Goal: Task Accomplishment & Management: Use online tool/utility

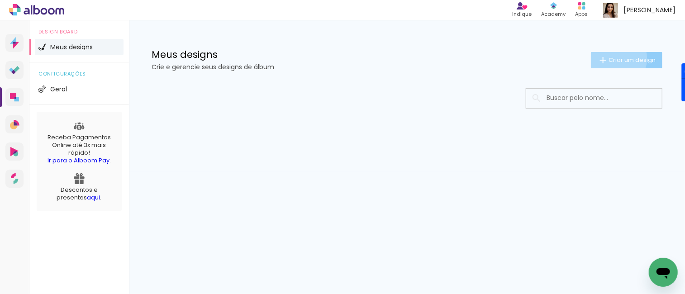
click at [615, 58] on span "Criar um design" at bounding box center [632, 60] width 47 height 6
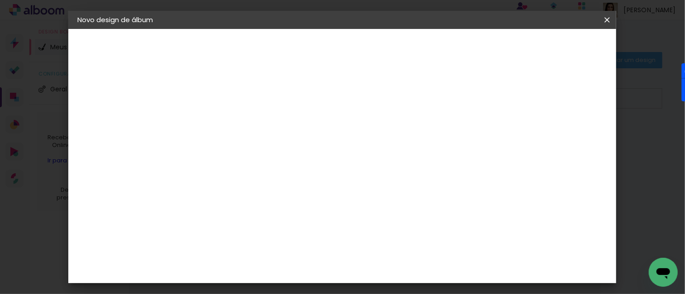
click at [225, 124] on input at bounding box center [225, 122] width 0 height 14
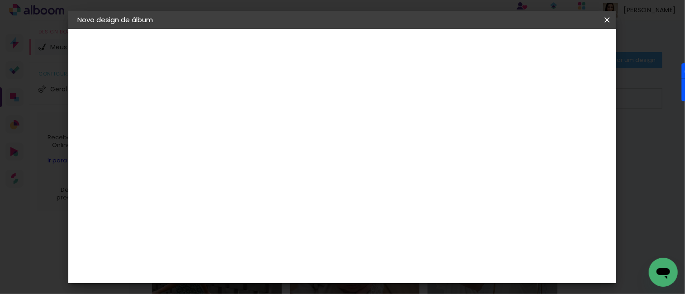
type input "carol"
type paper-input "carol"
click at [0, 0] on slot "Avançar" at bounding box center [0, 0] width 0 height 0
paste input "https://fromsmash.com/liz9meses"
click at [276, 171] on input "https://fromsmash.com/liz9meses" at bounding box center [239, 172] width 73 height 11
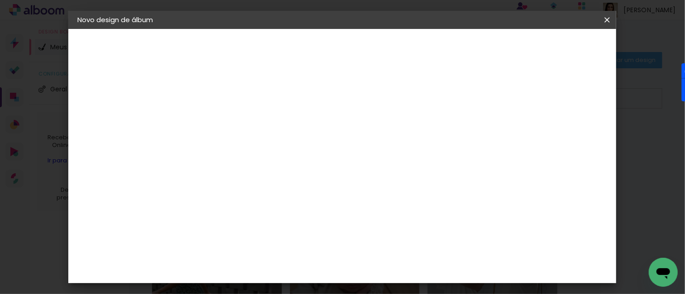
type input "h"
type input "go"
type paper-input "go"
click at [242, 203] on div "Go image" at bounding box center [231, 206] width 22 height 14
click at [0, 0] on slot "Avançar" at bounding box center [0, 0] width 0 height 0
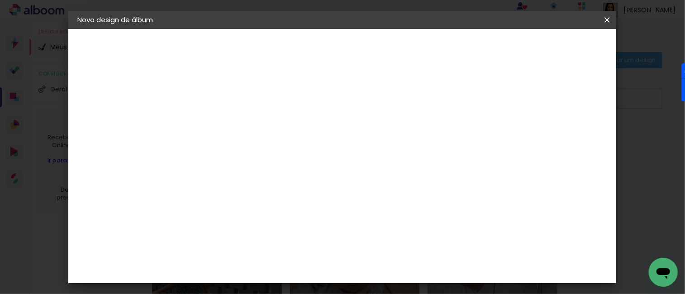
click at [261, 151] on input "text" at bounding box center [242, 158] width 35 height 14
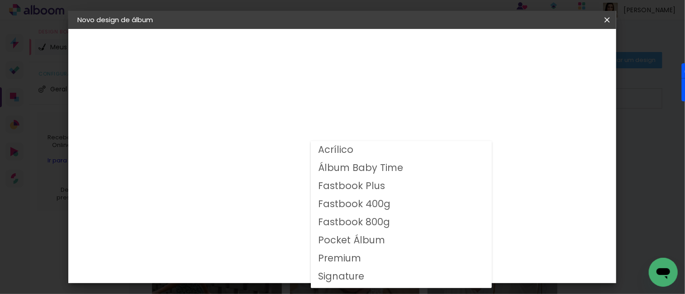
click at [0, 0] on slot "Fastbook Plus" at bounding box center [0, 0] width 0 height 0
type input "Fastbook Plus"
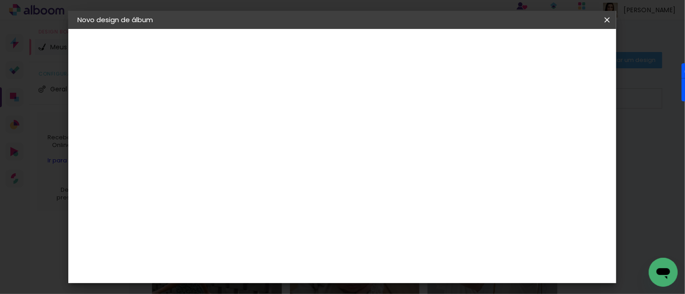
scroll to position [93, 0]
click at [320, 276] on span "20 × 20 cm" at bounding box center [303, 290] width 33 height 29
click at [0, 0] on slot "Avançar" at bounding box center [0, 0] width 0 height 0
drag, startPoint x: 570, startPoint y: 47, endPoint x: 562, endPoint y: 44, distance: 8.7
click at [401, 45] on span "Iniciar design" at bounding box center [388, 51] width 24 height 13
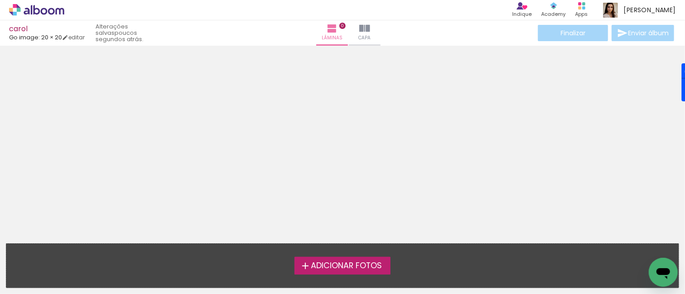
click at [344, 267] on span "Adicionar Fotos" at bounding box center [346, 266] width 71 height 8
click at [0, 0] on input "file" at bounding box center [0, 0] width 0 height 0
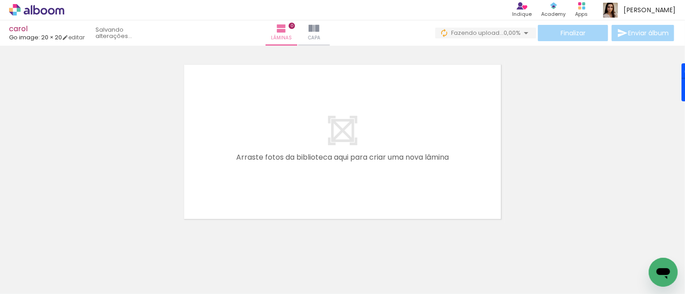
click at [36, 280] on span "Adicionar Fotos" at bounding box center [32, 282] width 27 height 10
click at [0, 0] on input "file" at bounding box center [0, 0] width 0 height 0
click at [32, 279] on span "Adicionar Fotos" at bounding box center [32, 282] width 27 height 10
click at [0, 0] on input "file" at bounding box center [0, 0] width 0 height 0
click at [36, 280] on span "Adicionar Fotos" at bounding box center [32, 282] width 27 height 10
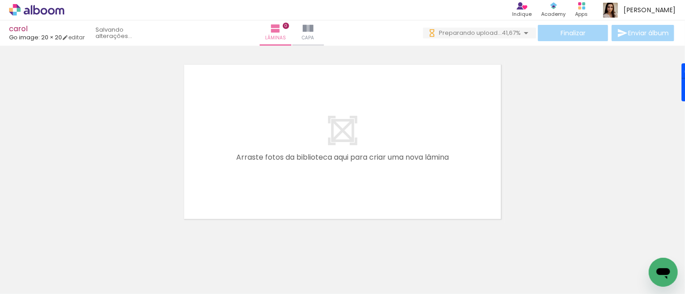
click at [0, 0] on input "file" at bounding box center [0, 0] width 0 height 0
click at [17, 285] on iron-icon at bounding box center [13, 282] width 11 height 11
click at [0, 0] on input "file" at bounding box center [0, 0] width 0 height 0
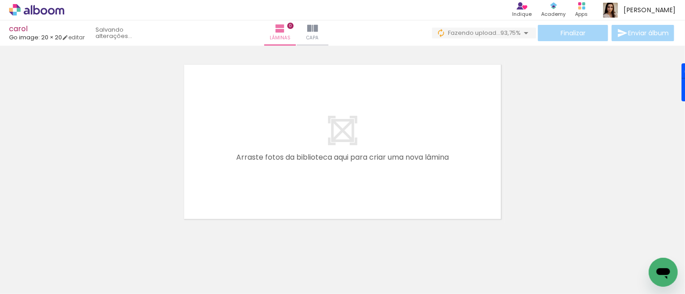
click at [32, 287] on span "Adicionar Fotos" at bounding box center [32, 282] width 27 height 10
click at [0, 0] on input "file" at bounding box center [0, 0] width 0 height 0
click at [0, 291] on div "Biblioteca 20 fotos Todas as fotos Não utilizadas Adicionar Fotos" at bounding box center [0, 266] width 0 height 57
click at [31, 285] on span "Adicionar Fotos" at bounding box center [32, 282] width 27 height 10
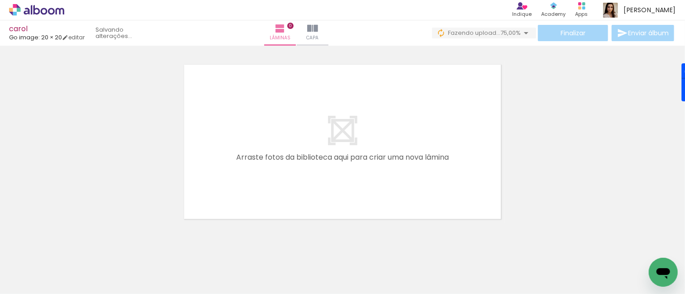
click at [0, 0] on input "file" at bounding box center [0, 0] width 0 height 0
click at [40, 285] on span "Adicionar Fotos" at bounding box center [32, 282] width 27 height 10
click at [0, 0] on input "file" at bounding box center [0, 0] width 0 height 0
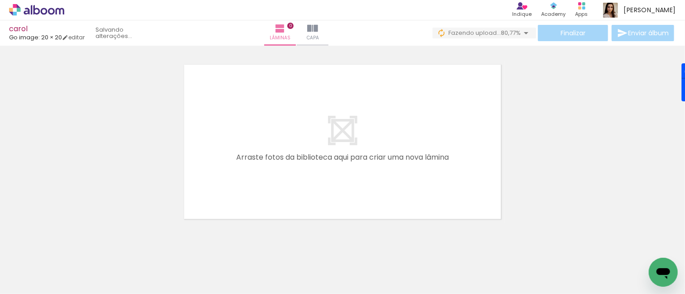
click at [34, 278] on span "Adicionar Fotos" at bounding box center [32, 282] width 27 height 10
click at [0, 0] on input "file" at bounding box center [0, 0] width 0 height 0
click at [43, 277] on span "Adicionar Fotos" at bounding box center [32, 282] width 27 height 10
click at [0, 0] on input "file" at bounding box center [0, 0] width 0 height 0
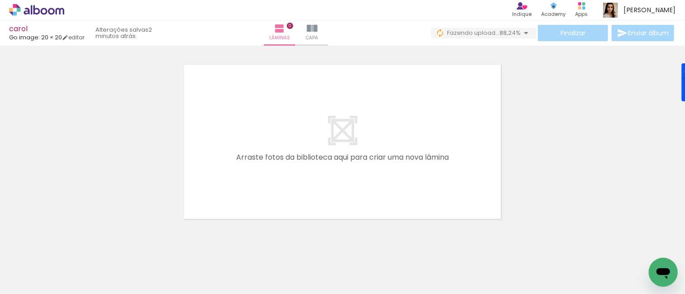
scroll to position [0, 1115]
click at [44, 277] on span "Adicionar Fotos" at bounding box center [32, 282] width 27 height 10
click at [0, 0] on input "file" at bounding box center [0, 0] width 0 height 0
click at [34, 279] on span "Adicionar Fotos" at bounding box center [32, 282] width 27 height 10
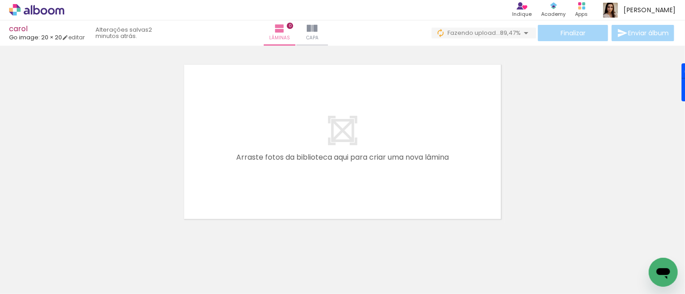
click at [0, 0] on input "file" at bounding box center [0, 0] width 0 height 0
click at [30, 279] on span "Adicionar Fotos" at bounding box center [32, 282] width 27 height 10
click at [0, 0] on input "file" at bounding box center [0, 0] width 0 height 0
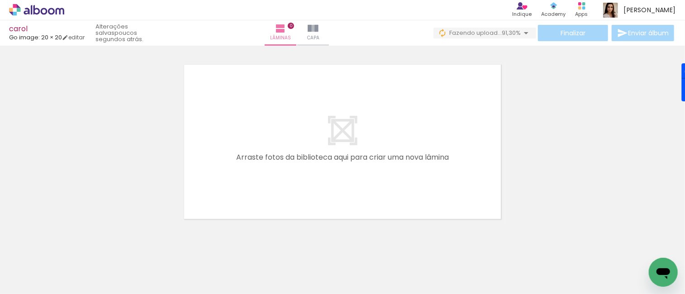
click at [39, 278] on span "Adicionar Fotos" at bounding box center [32, 282] width 27 height 10
click at [0, 0] on input "file" at bounding box center [0, 0] width 0 height 0
click at [35, 285] on span "Adicionar Fotos" at bounding box center [32, 282] width 27 height 10
click at [0, 0] on input "file" at bounding box center [0, 0] width 0 height 0
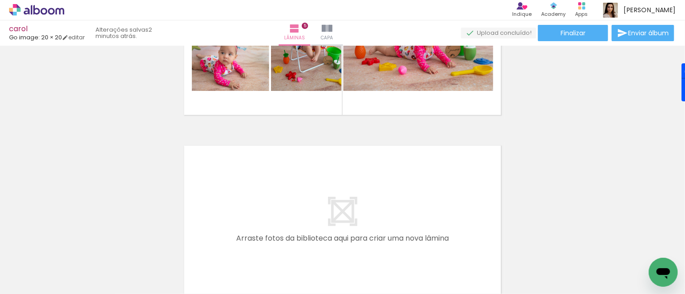
scroll to position [0, 686]
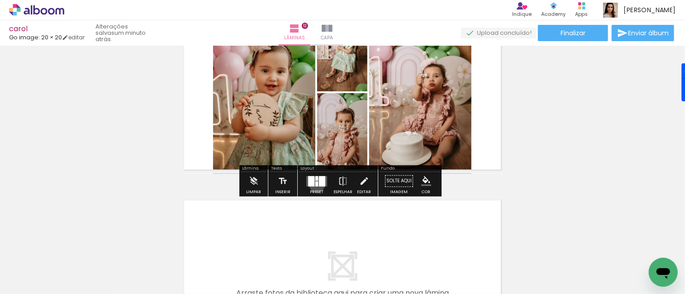
click at [0, 0] on div "Confirmar Cancelar" at bounding box center [0, 0] width 0 height 0
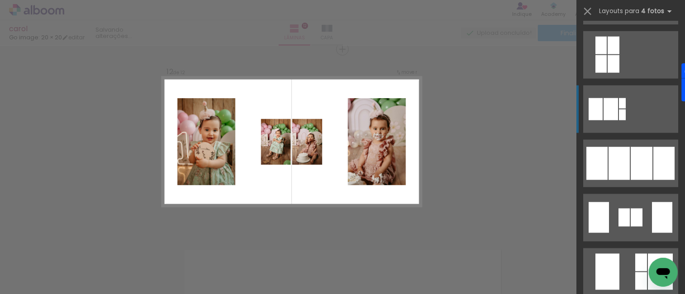
scroll to position [540, 0]
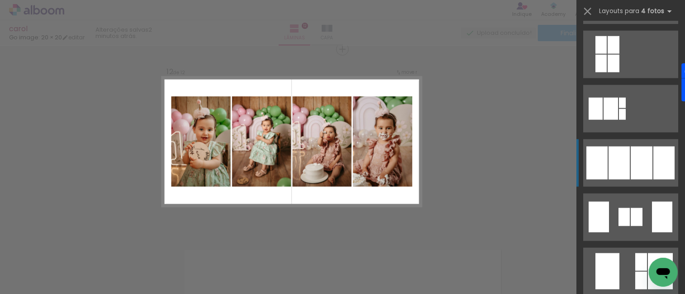
click at [636, 208] on div at bounding box center [637, 217] width 12 height 18
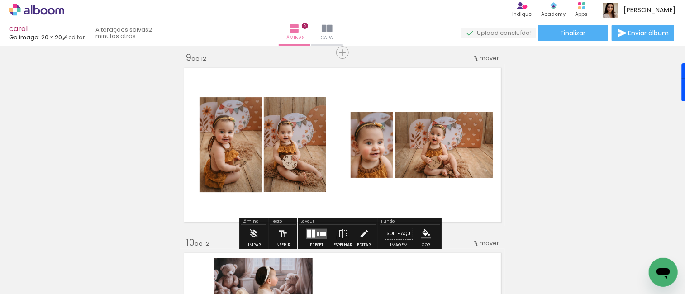
scroll to position [1484, 0]
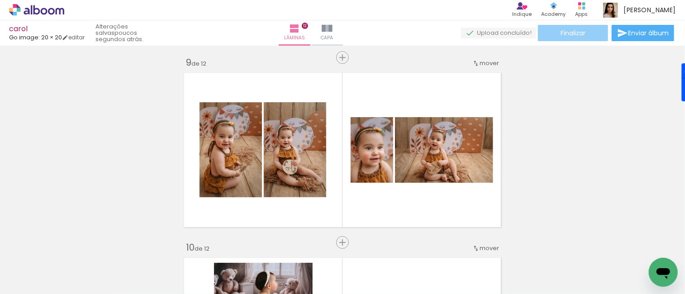
click at [576, 34] on span "Finalizar" at bounding box center [573, 33] width 25 height 6
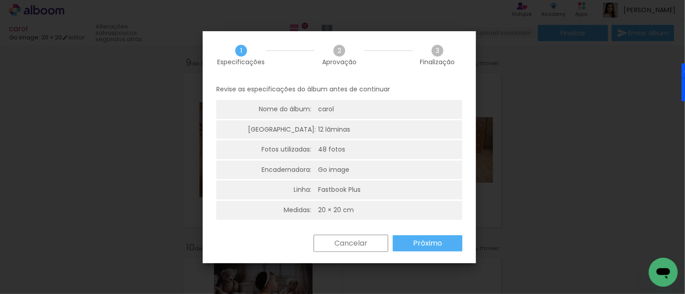
click at [0, 0] on paper-button "Próximo" at bounding box center [0, 0] width 0 height 0
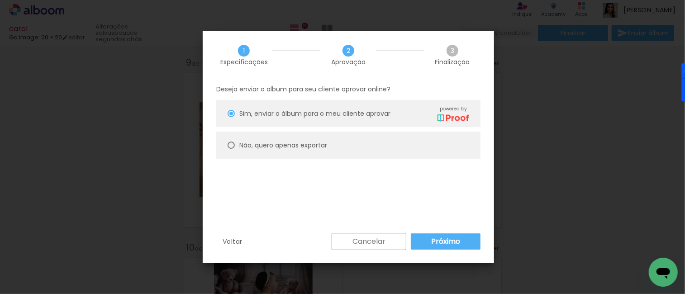
type paper-radio-button "on"
click at [0, 0] on slot "Não, quero apenas exportar" at bounding box center [0, 0] width 0 height 0
click at [0, 0] on slot "Próximo" at bounding box center [0, 0] width 0 height 0
type input "Alta, 300 DPI"
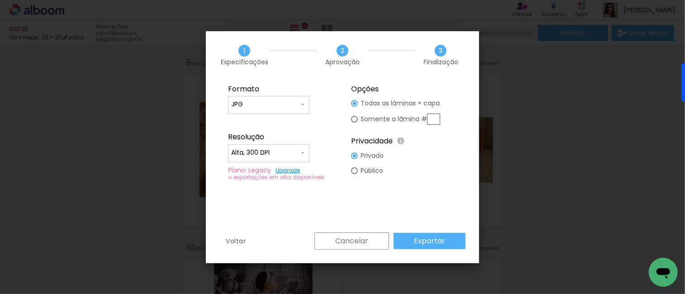
click at [0, 0] on slot "Exportar" at bounding box center [0, 0] width 0 height 0
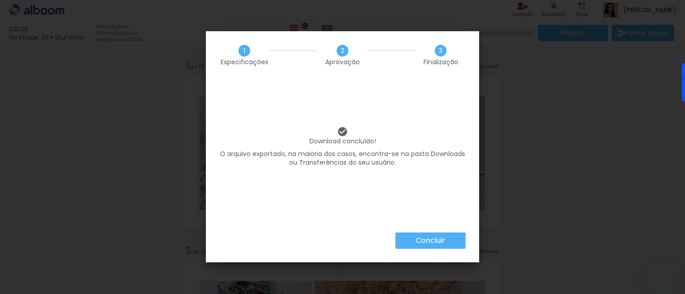
click at [444, 240] on iron-overlay-backdrop at bounding box center [342, 147] width 685 height 294
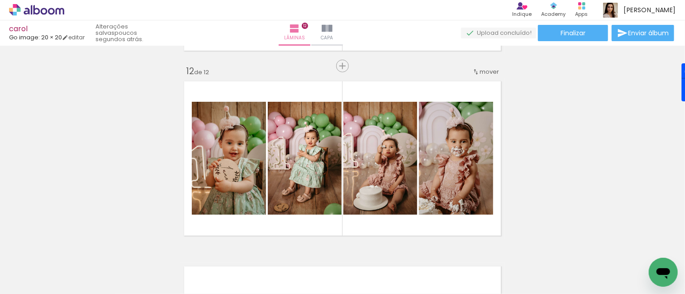
scroll to position [2031, 0]
